Goal: Task Accomplishment & Management: Complete application form

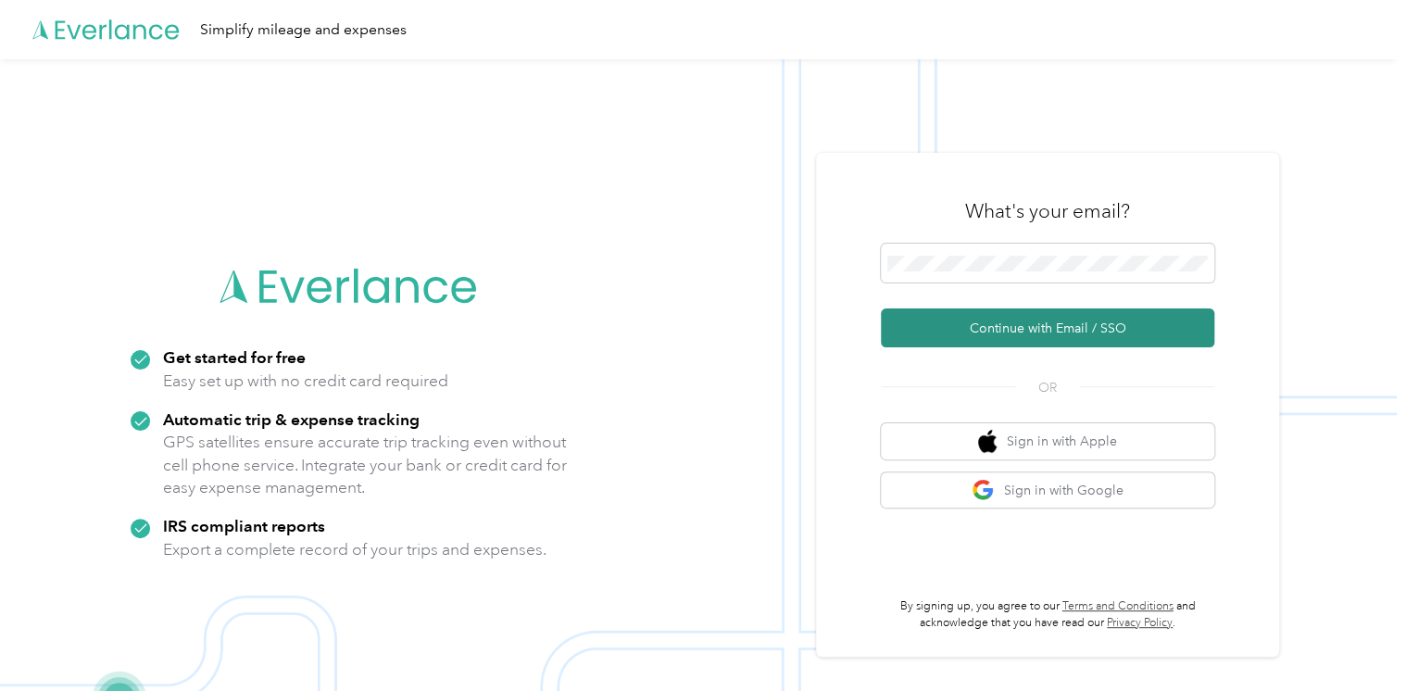
click at [1015, 330] on button "Continue with Email / SSO" at bounding box center [1048, 328] width 334 height 39
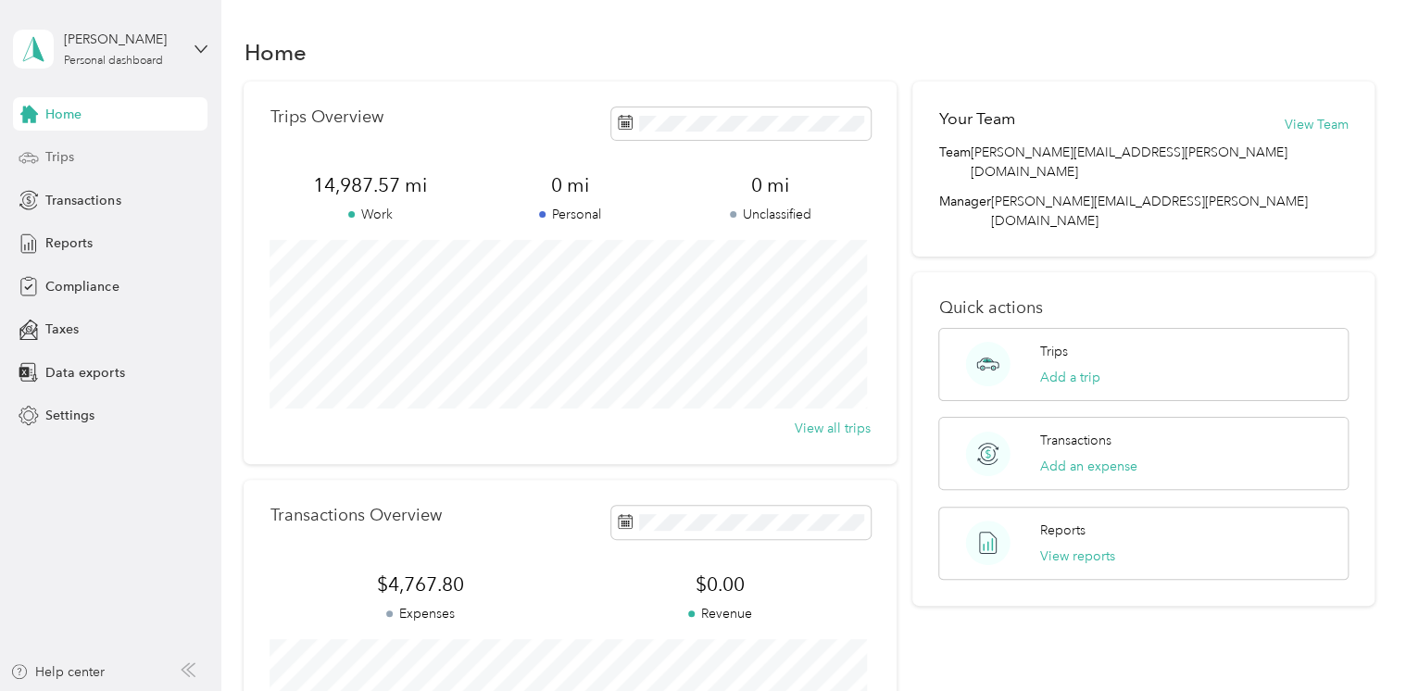
click at [62, 157] on span "Trips" at bounding box center [59, 156] width 29 height 19
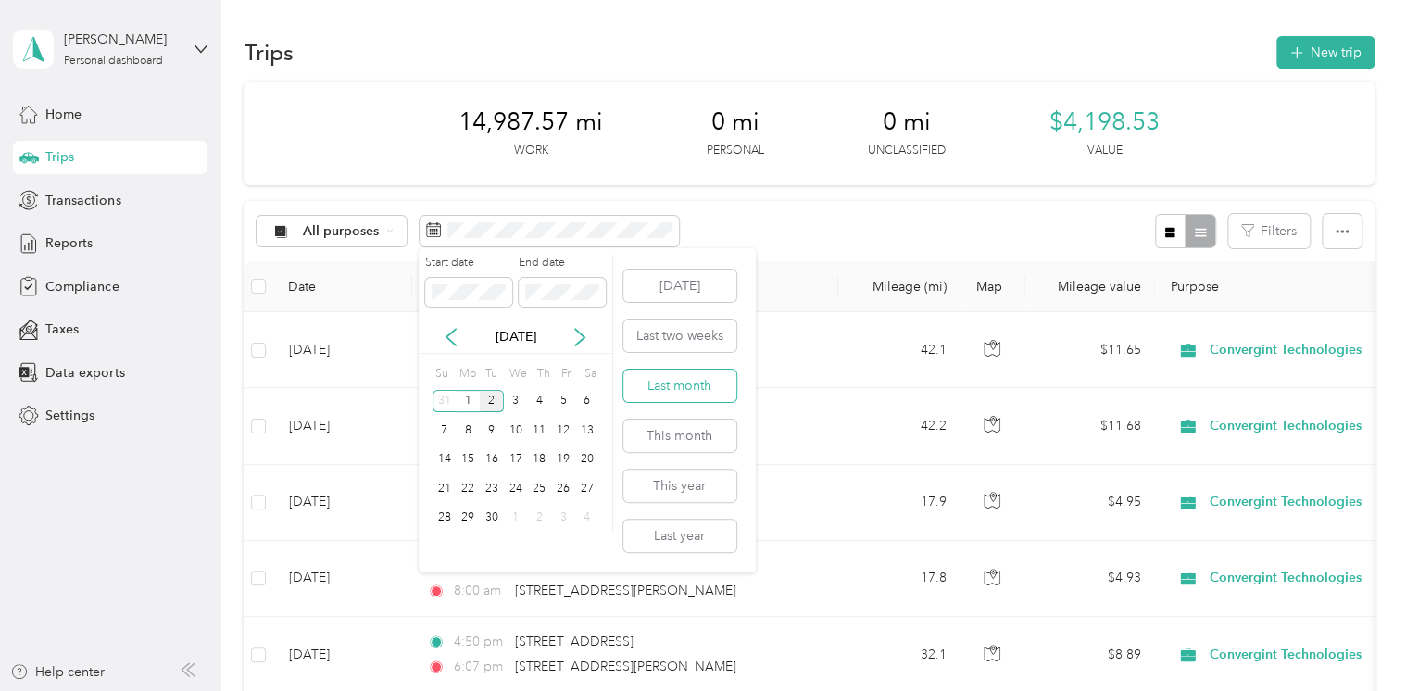
click at [677, 385] on button "Last month" at bounding box center [680, 386] width 113 height 32
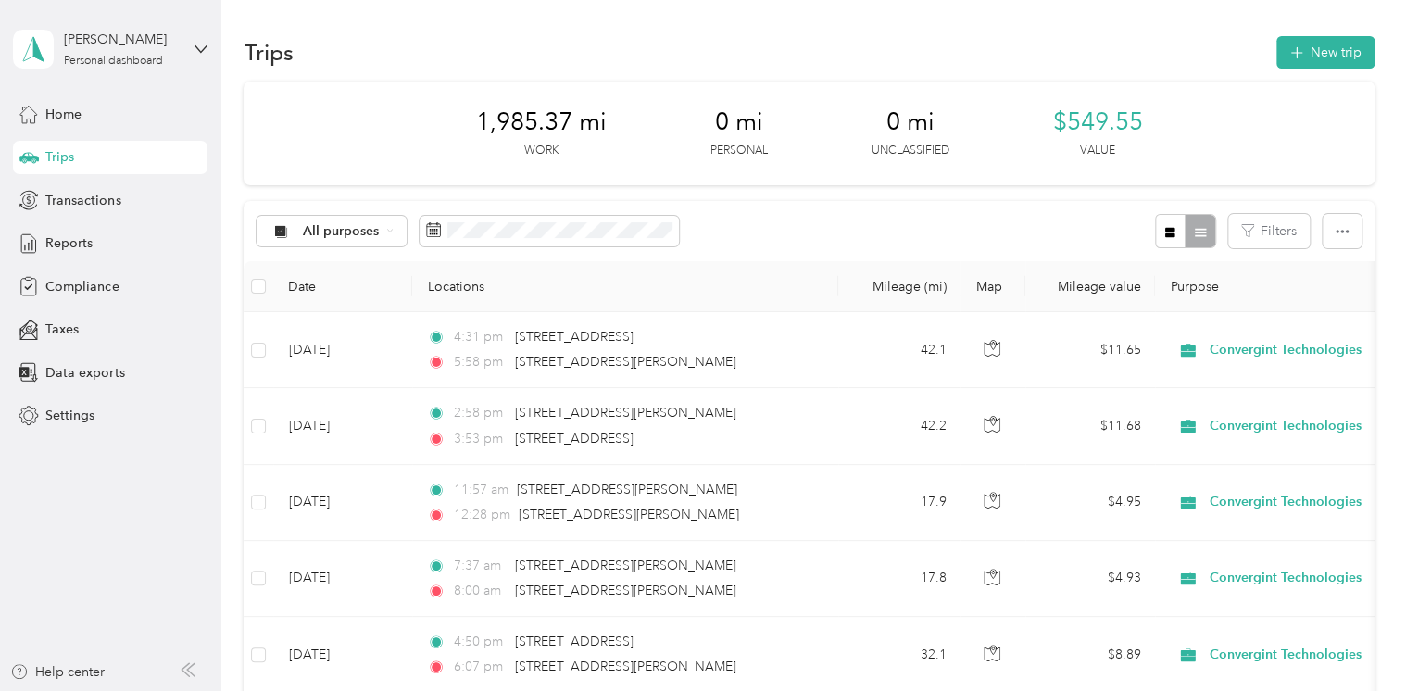
click at [80, 193] on span "Transactions" at bounding box center [82, 200] width 75 height 19
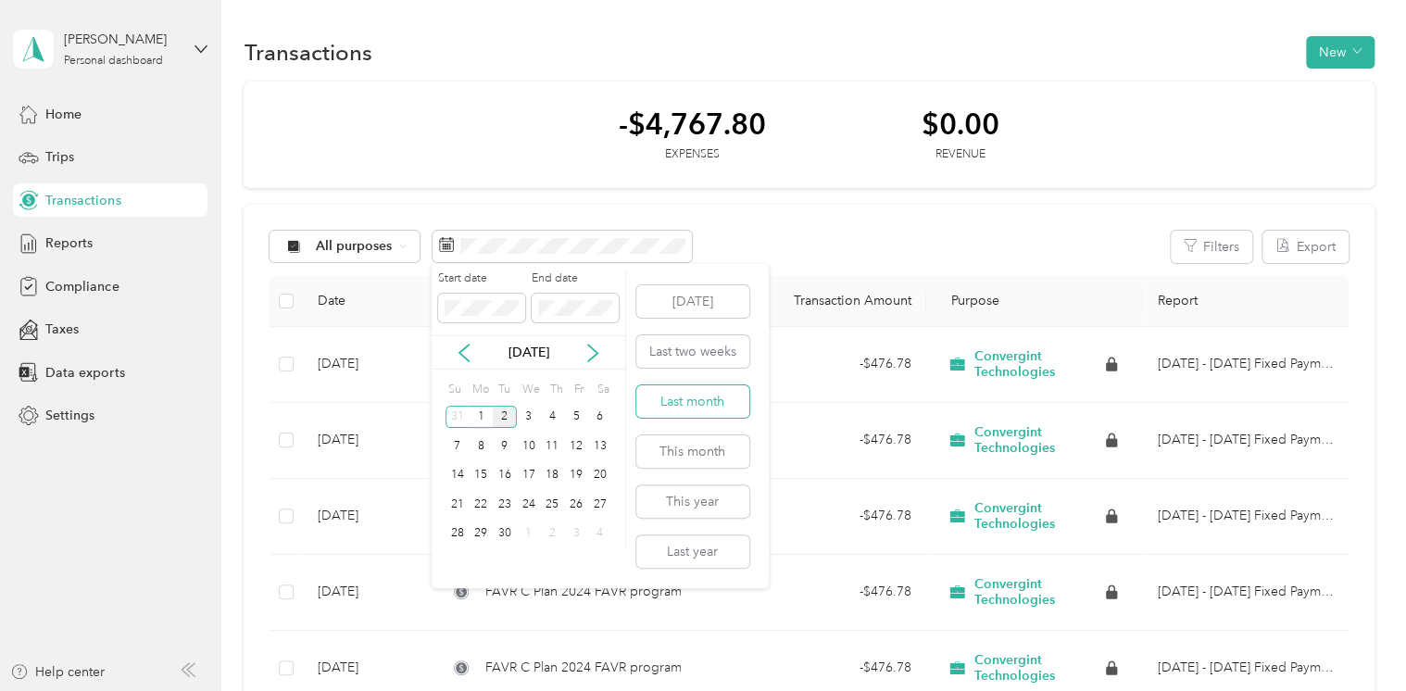
click at [672, 406] on button "Last month" at bounding box center [693, 401] width 113 height 32
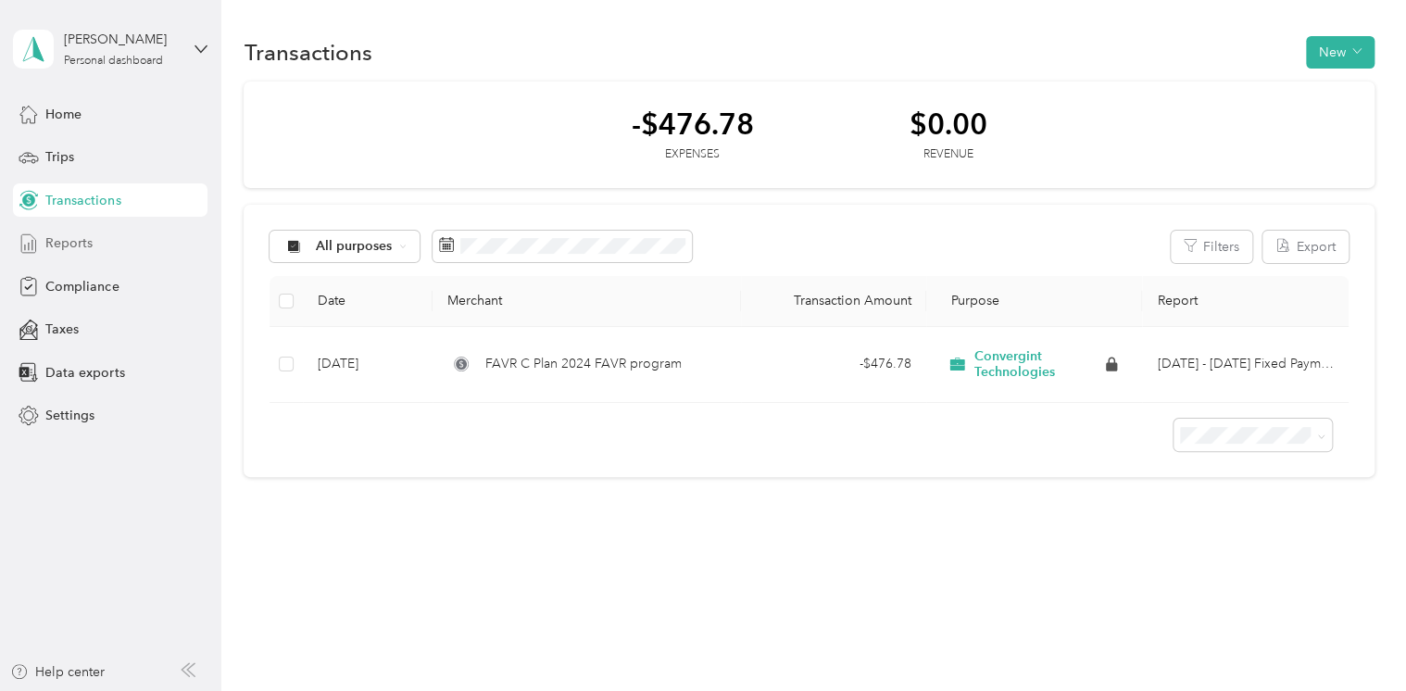
click at [51, 241] on span "Reports" at bounding box center [68, 242] width 47 height 19
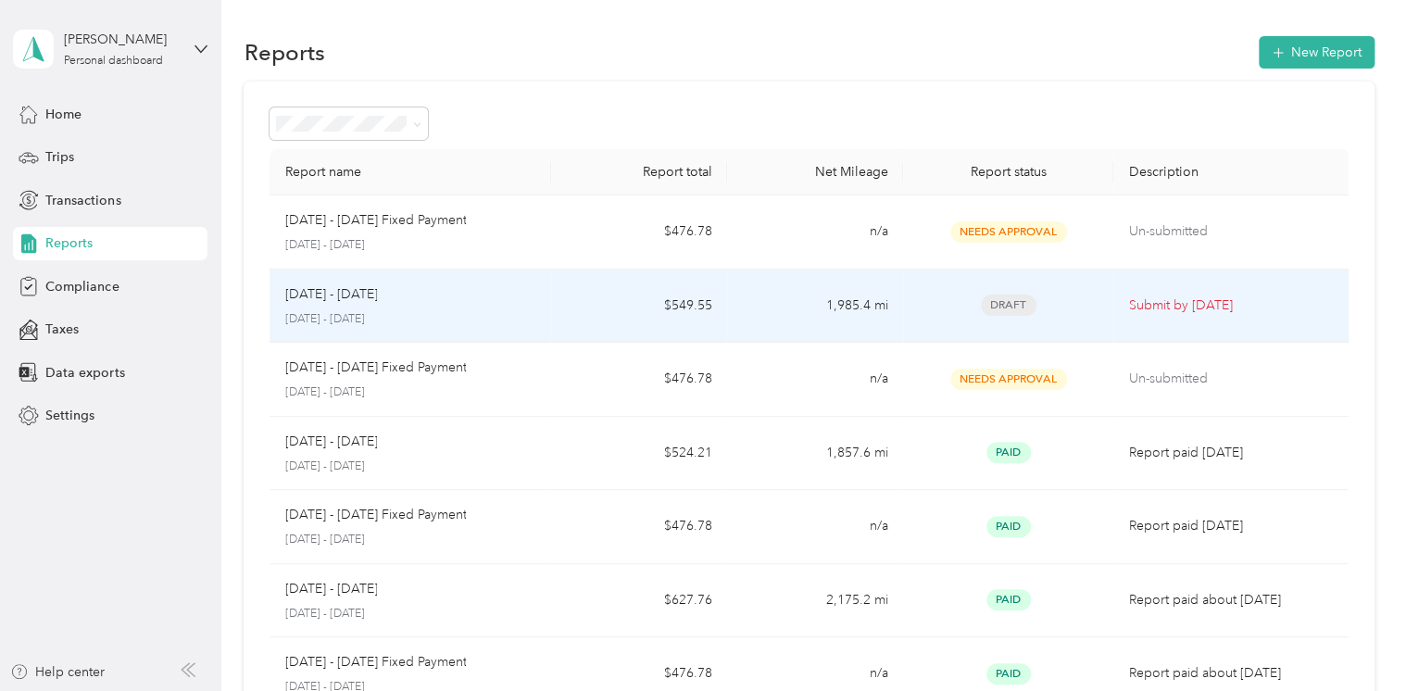
click at [441, 291] on div "Aug 1 - 31, 2025" at bounding box center [410, 294] width 252 height 20
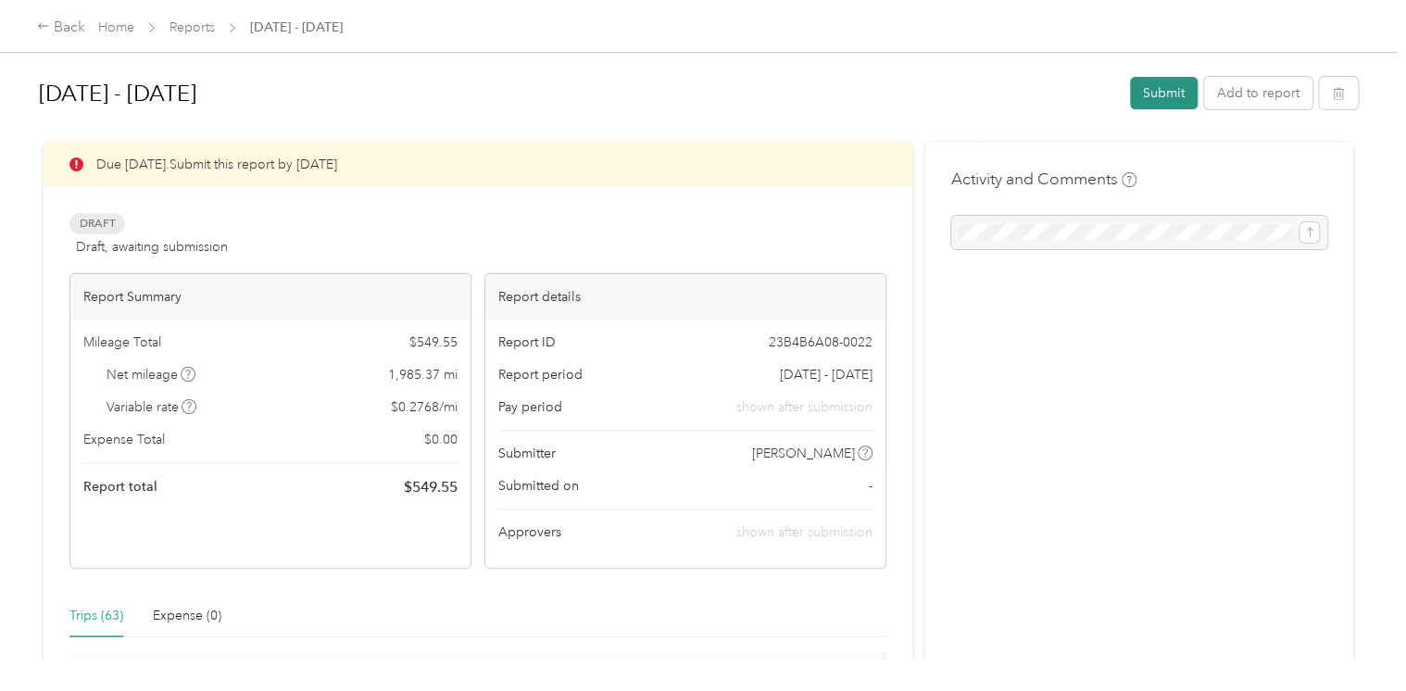
click at [1152, 90] on button "Submit" at bounding box center [1164, 93] width 68 height 32
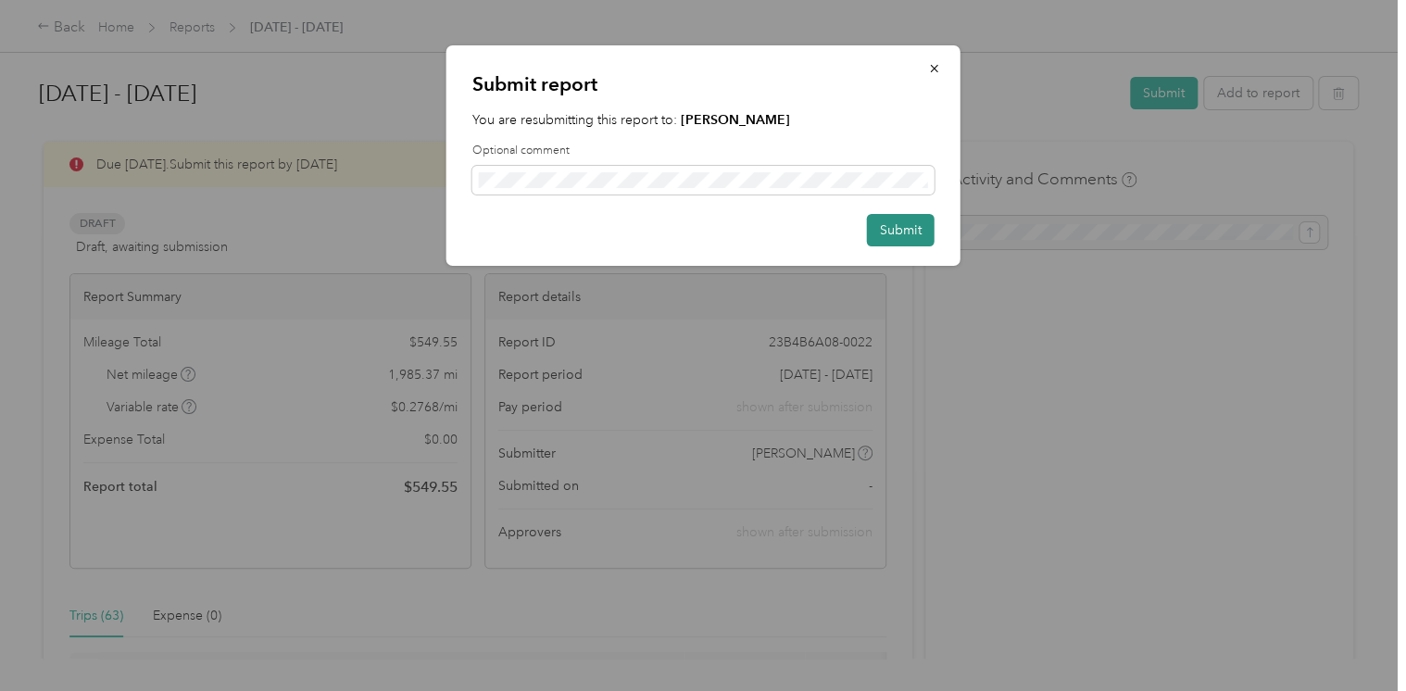
click at [889, 225] on button "Submit" at bounding box center [901, 230] width 68 height 32
